Goal: Information Seeking & Learning: Learn about a topic

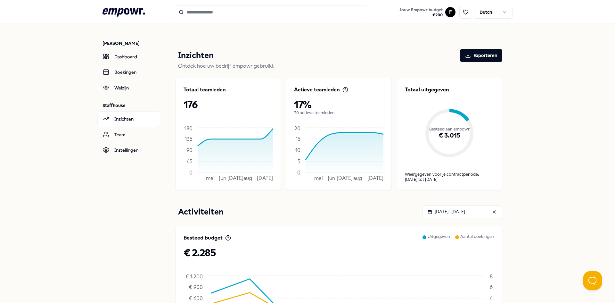
click at [212, 10] on input "Search for products, categories or subcategories" at bounding box center [271, 12] width 192 height 14
drag, startPoint x: 130, startPoint y: 51, endPoint x: 125, endPoint y: 48, distance: 5.4
click at [130, 51] on link "Dashboard" at bounding box center [128, 56] width 63 height 15
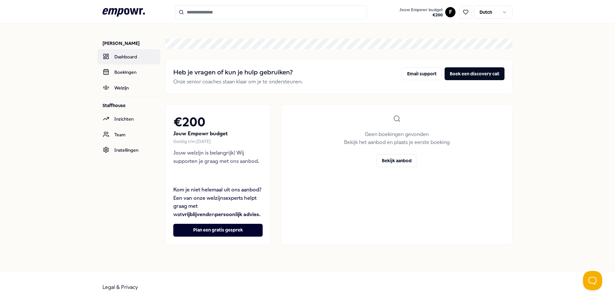
click at [125, 57] on link "Dashboard" at bounding box center [128, 56] width 63 height 15
click at [114, 68] on link "Boekingen" at bounding box center [128, 71] width 63 height 15
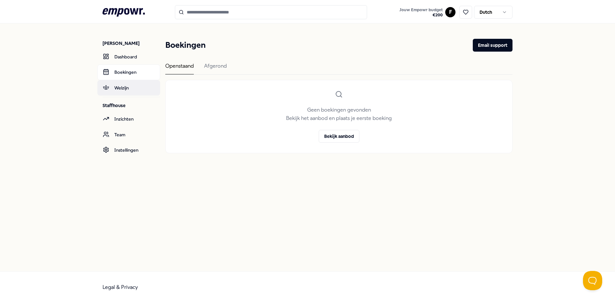
click at [119, 85] on link "Welzijn" at bounding box center [128, 87] width 63 height 15
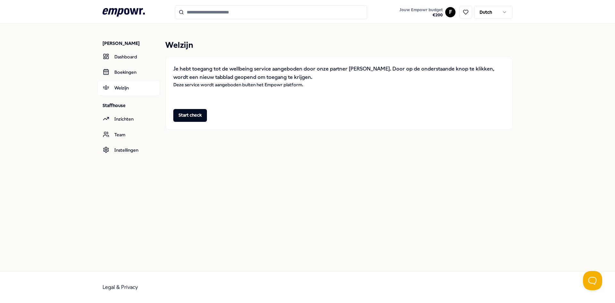
click at [130, 45] on p "[PERSON_NAME]" at bounding box center [131, 43] width 58 height 6
click at [122, 42] on p "[PERSON_NAME]" at bounding box center [131, 43] width 58 height 6
click at [125, 11] on icon at bounding box center [123, 12] width 42 height 8
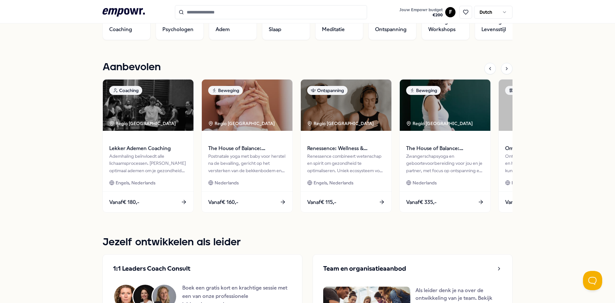
scroll to position [224, 0]
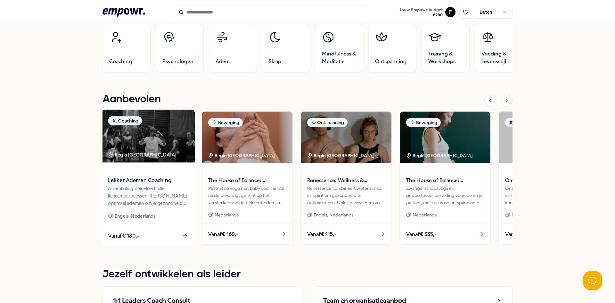
click at [146, 145] on img at bounding box center [148, 136] width 93 height 53
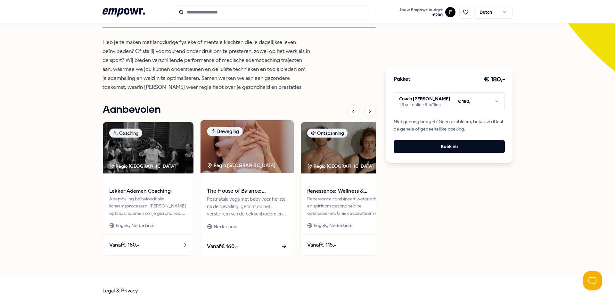
scroll to position [181, 0]
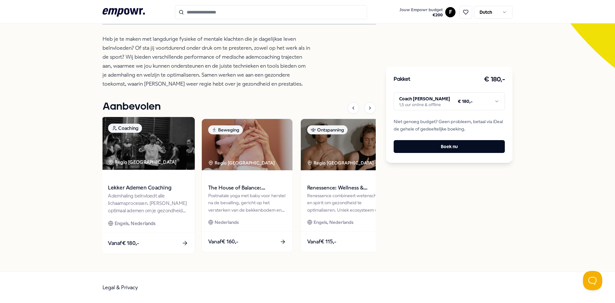
click at [128, 240] on span "Vanaf € 180,-" at bounding box center [123, 243] width 31 height 8
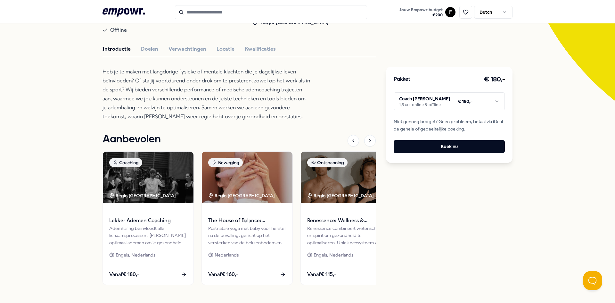
scroll to position [53, 0]
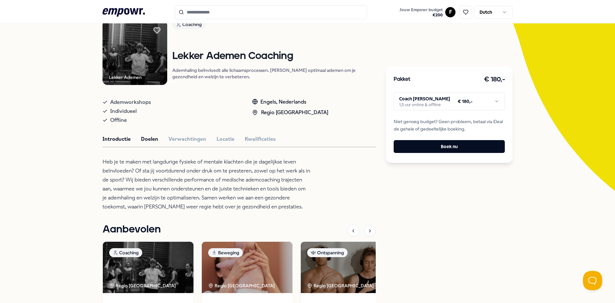
click at [141, 143] on button "Doelen" at bounding box center [149, 139] width 17 height 8
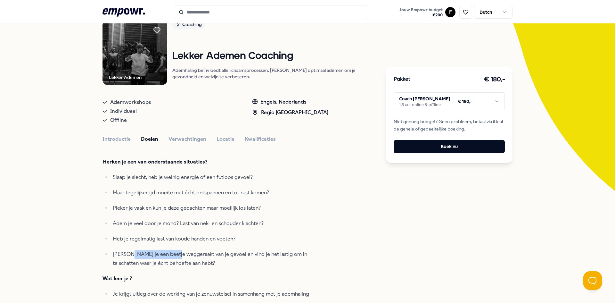
drag, startPoint x: 132, startPoint y: 257, endPoint x: 175, endPoint y: 263, distance: 43.3
click at [175, 263] on p "[PERSON_NAME] je een beetje weggeraakt van je gevoel en vind je het lastig om i…" at bounding box center [212, 258] width 198 height 18
click at [192, 267] on p "[PERSON_NAME] je een beetje weggeraakt van je gevoel en vind je het lastig om i…" at bounding box center [212, 258] width 198 height 18
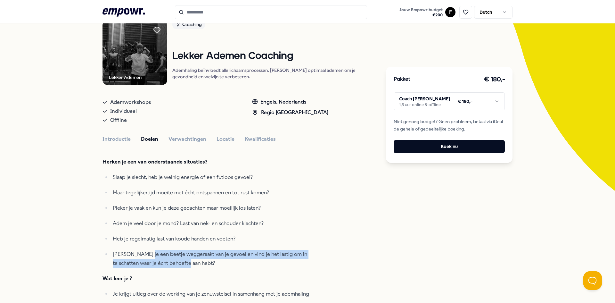
drag, startPoint x: 190, startPoint y: 269, endPoint x: 140, endPoint y: 257, distance: 51.4
click at [141, 257] on p "[PERSON_NAME] je een beetje weggeraakt van je gevoel en vind je het lastig om i…" at bounding box center [212, 258] width 198 height 18
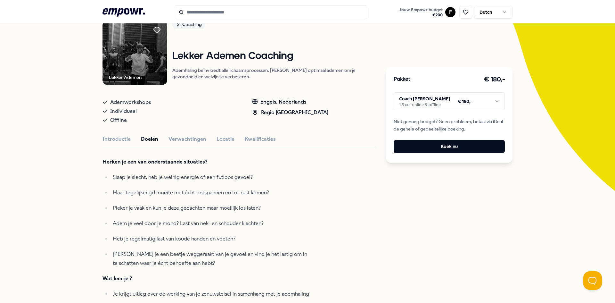
click at [133, 252] on ul "Slaap je slecht, heb je weinig energie of een futloos gevoel? Maar tegelijkerti…" at bounding box center [206, 220] width 208 height 95
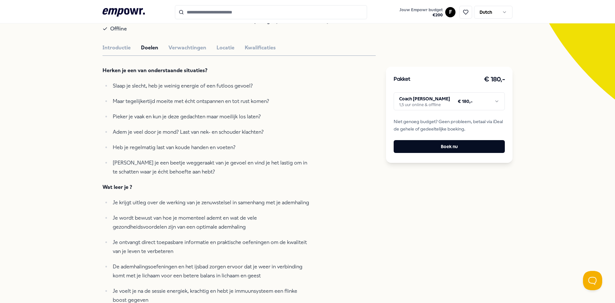
scroll to position [149, 0]
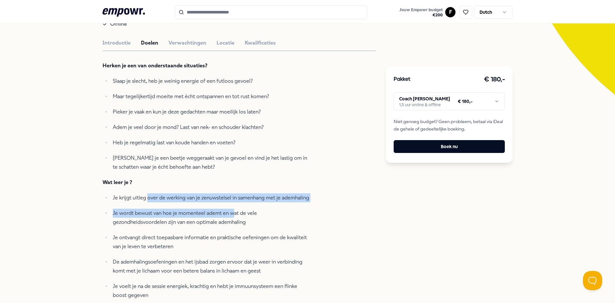
drag, startPoint x: 145, startPoint y: 200, endPoint x: 261, endPoint y: 232, distance: 120.3
click at [253, 230] on ul "Je krijgt uitleg over de werking van je zenuwstelsel in samenhang met je ademha…" at bounding box center [206, 246] width 208 height 106
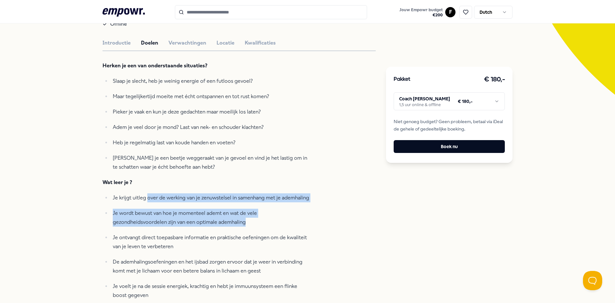
click at [261, 226] on p "Je wordt bewust van hoe je momenteel ademt en wat de vele gezondheidsvoordelen …" at bounding box center [212, 218] width 198 height 18
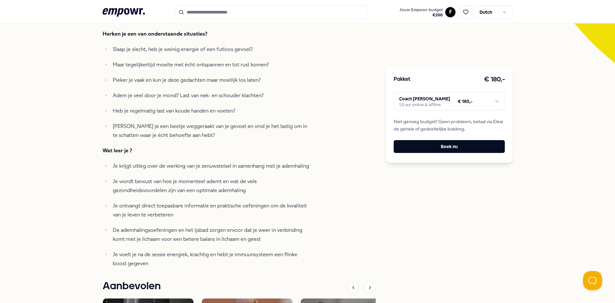
scroll to position [181, 0]
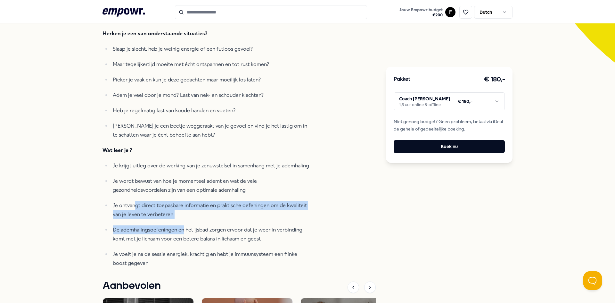
drag, startPoint x: 132, startPoint y: 212, endPoint x: 188, endPoint y: 246, distance: 66.1
click at [183, 239] on ul "Je krijgt uitleg over de werking van je zenuwstelsel in samenhang met je ademha…" at bounding box center [206, 214] width 208 height 106
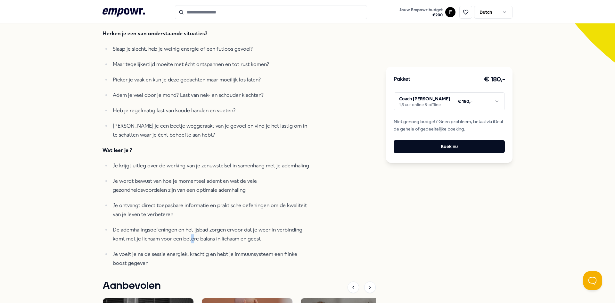
click at [191, 243] on p "De ademhalingsoefeningen en het ijsbad zorgen ervoor dat je weer in verbinding …" at bounding box center [212, 234] width 198 height 18
drag, startPoint x: 149, startPoint y: 273, endPoint x: 152, endPoint y: 269, distance: 5.0
click at [148, 273] on div "Lekker Ademen Coaching [PERSON_NAME] Ademen Coaching Ademhaling beïnvloedt alle…" at bounding box center [238, 164] width 273 height 545
click at [162, 267] on p "Je voelt je na de sessie energiek, krachtig en hebt je immuunsysteem een flinke…" at bounding box center [212, 258] width 198 height 18
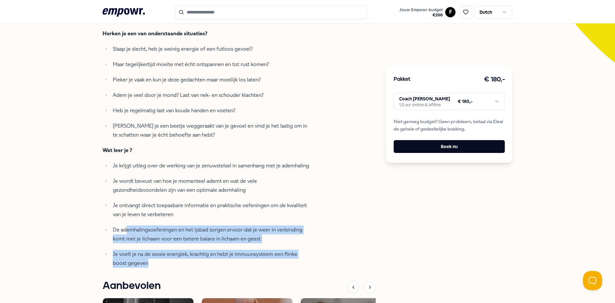
drag, startPoint x: 149, startPoint y: 265, endPoint x: 123, endPoint y: 233, distance: 40.5
click at [123, 233] on ul "Je krijgt uitleg over de werking van je zenuwstelsel in samenhang met je ademha…" at bounding box center [206, 214] width 208 height 106
click at [211, 256] on p "Je voelt je na de sessie energiek, krachtig en hebt je immuunsysteem een flinke…" at bounding box center [212, 258] width 198 height 18
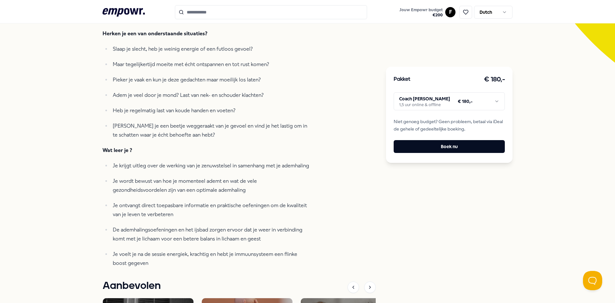
click at [278, 226] on ul "Je krijgt uitleg over de werking van je zenuwstelsel in samenhang met je ademha…" at bounding box center [206, 214] width 208 height 106
drag, startPoint x: 127, startPoint y: 245, endPoint x: 201, endPoint y: 252, distance: 73.7
click at [198, 251] on ul "Je krijgt uitleg over de werking van je zenuwstelsel in samenhang met je ademha…" at bounding box center [206, 214] width 208 height 106
click at [201, 252] on ul "Je krijgt uitleg over de werking van je zenuwstelsel in samenhang met je ademha…" at bounding box center [206, 214] width 208 height 106
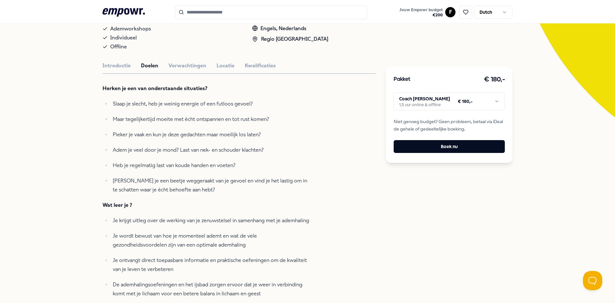
scroll to position [53, 0]
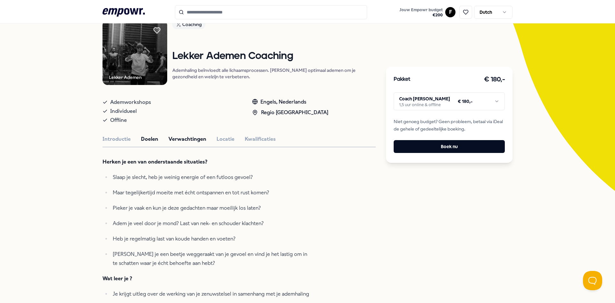
click at [176, 143] on button "Verwachtingen" at bounding box center [187, 139] width 38 height 8
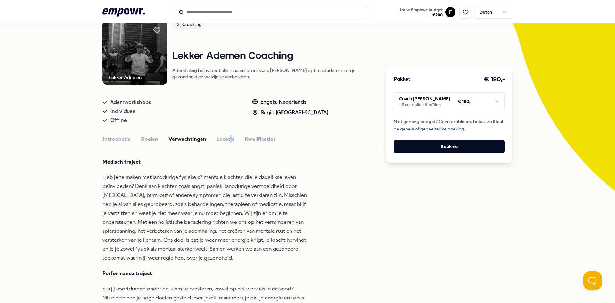
click at [226, 139] on div "Lekker Ademen Coaching [PERSON_NAME] Ademen Coaching Ademhaling beïnvloedt alle…" at bounding box center [238, 282] width 273 height 524
click at [221, 142] on button "Locatie" at bounding box center [226, 139] width 18 height 8
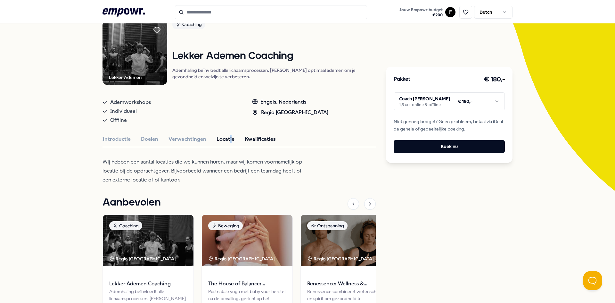
click at [249, 143] on button "Kwalificaties" at bounding box center [260, 139] width 31 height 8
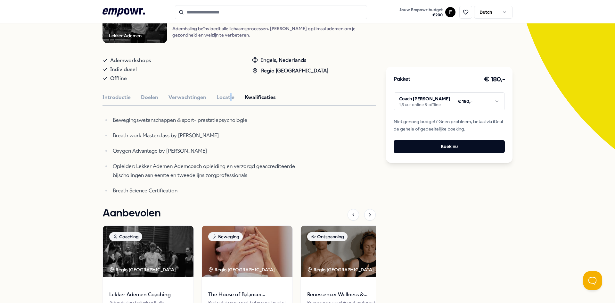
scroll to position [0, 0]
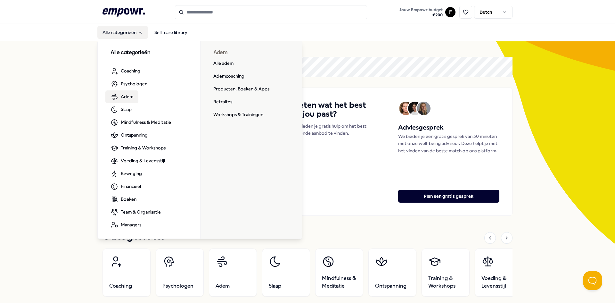
click at [128, 99] on span "Adem" at bounding box center [127, 96] width 12 height 7
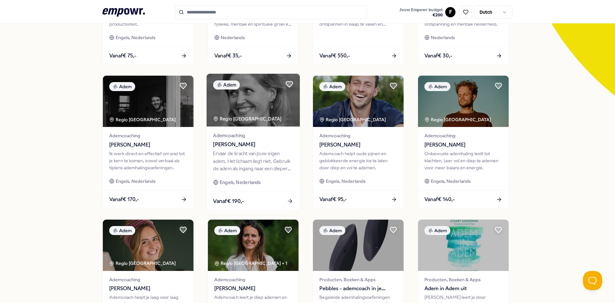
scroll to position [160, 0]
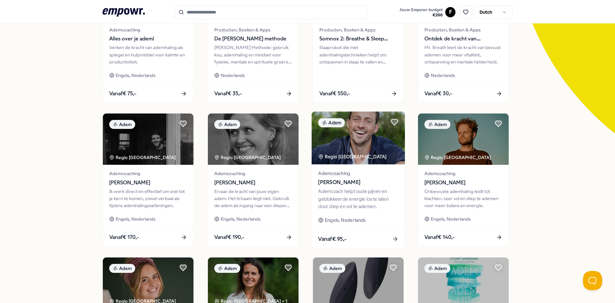
click at [357, 137] on img at bounding box center [358, 137] width 93 height 53
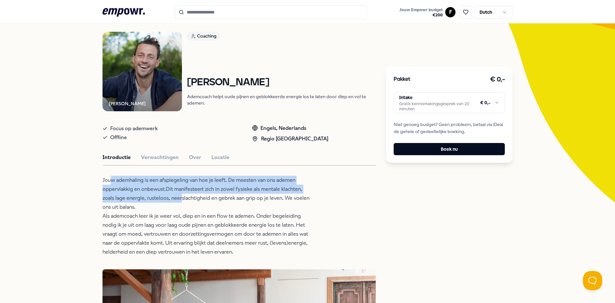
drag, startPoint x: 108, startPoint y: 176, endPoint x: 200, endPoint y: 204, distance: 96.9
click at [182, 199] on p "Jouw ademhaling is een afspiegeling van hoe je leeft. De meesten van ons ademen…" at bounding box center [206, 216] width 208 height 81
click at [186, 200] on p "Jouw ademhaling is een afspiegeling van hoe je leeft. De meesten van ons ademen…" at bounding box center [206, 216] width 208 height 81
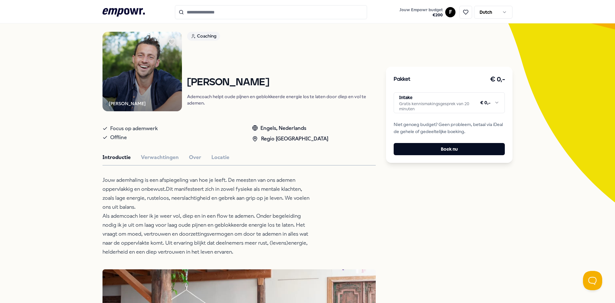
click at [216, 208] on p "Jouw ademhaling is een afspiegeling van hoe je leeft. De meesten van ons ademen…" at bounding box center [206, 216] width 208 height 81
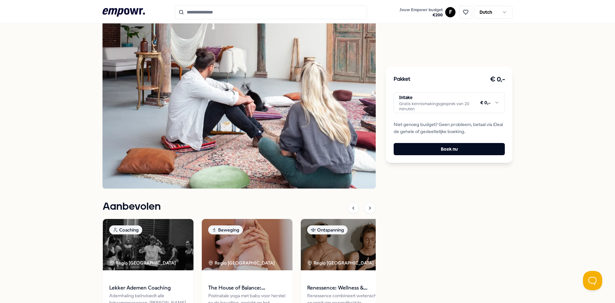
scroll to position [330, 0]
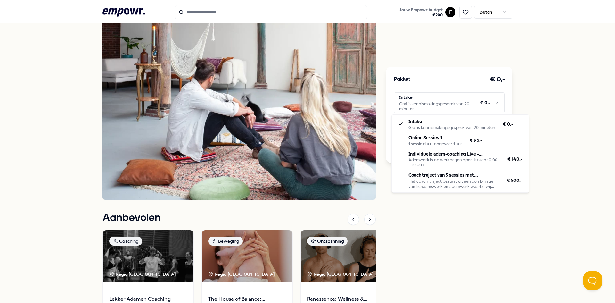
click at [483, 104] on html ".empowr-logo_svg__cls-1{fill:#03032f} Jouw Empowr budget € 200 F Dutch Alle cat…" at bounding box center [307, 151] width 615 height 303
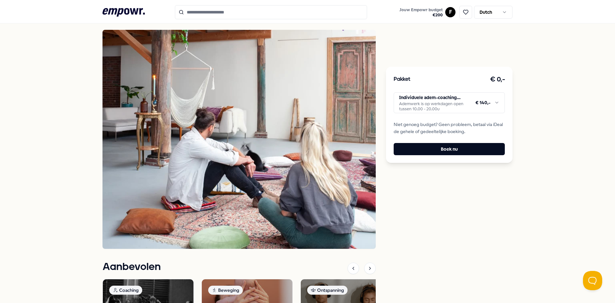
scroll to position [120, 0]
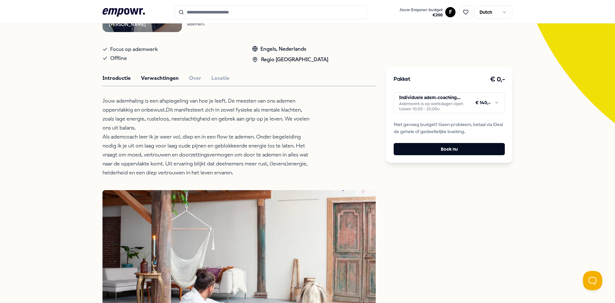
click at [157, 81] on button "Verwachtingen" at bounding box center [160, 78] width 38 height 8
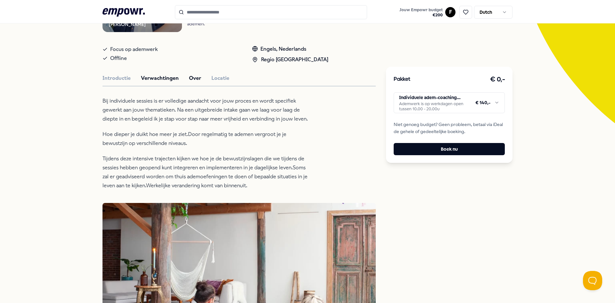
click at [189, 81] on button "Over" at bounding box center [195, 78] width 12 height 8
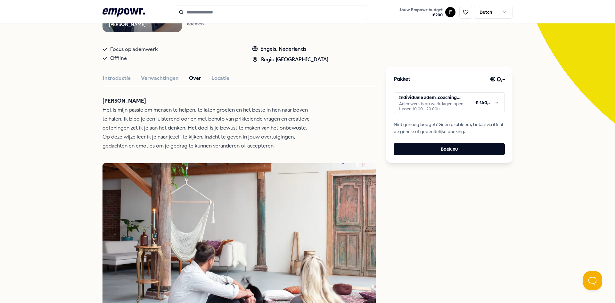
click at [228, 76] on div "Introductie Verwachtingen Over Locatie" at bounding box center [238, 78] width 273 height 8
click at [225, 77] on button "Locatie" at bounding box center [220, 78] width 18 height 8
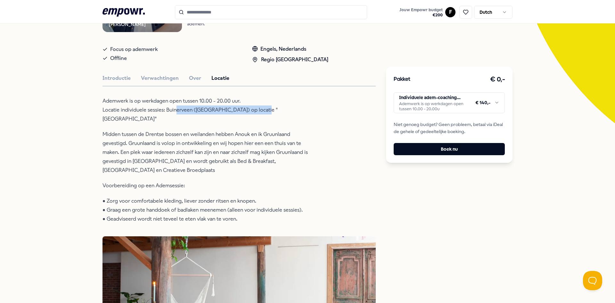
drag, startPoint x: 175, startPoint y: 108, endPoint x: 260, endPoint y: 110, distance: 84.6
click at [260, 110] on p "Ademwerk is op werkdagen open tussen 10.00 - 20.00 uur. Locatie individuele ses…" at bounding box center [206, 109] width 208 height 27
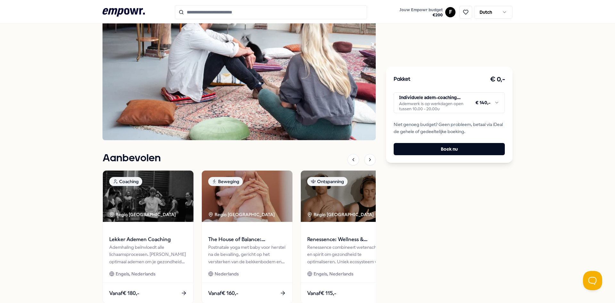
scroll to position [441, 0]
